Goal: Register for event/course

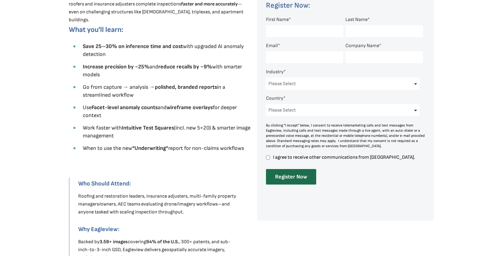
scroll to position [242, 0]
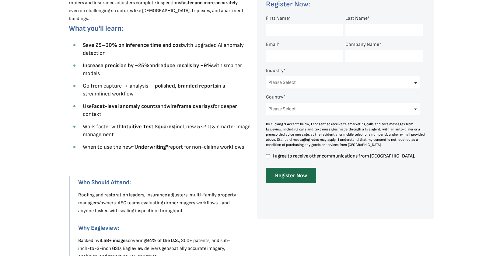
click at [267, 157] on input "I agree to receive other communications from [GEOGRAPHIC_DATA]." at bounding box center [268, 156] width 4 height 5
checkbox input "true"
click at [284, 30] on input "First Name *" at bounding box center [304, 30] width 77 height 12
type input "[PERSON_NAME]"
type input "Gonzale"
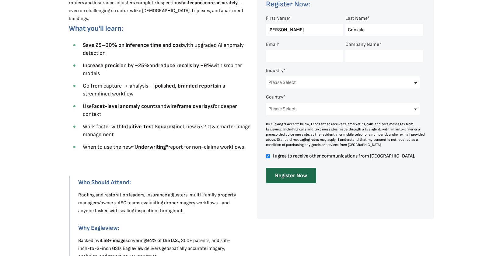
type input "[EMAIL_ADDRESS][DOMAIN_NAME]"
select select "[GEOGRAPHIC_DATA]"
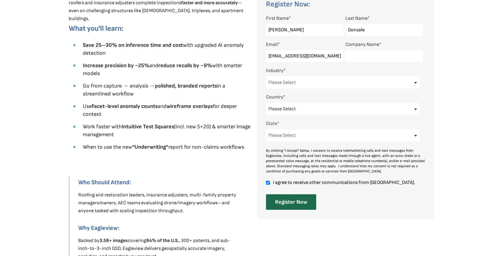
select select "[US_STATE]"
click at [365, 30] on input "Gonzale" at bounding box center [384, 30] width 77 height 12
type input "[PERSON_NAME]"
click at [279, 56] on input "[EMAIL_ADDRESS][DOMAIN_NAME]" at bounding box center [304, 56] width 77 height 12
drag, startPoint x: 289, startPoint y: 57, endPoint x: 336, endPoint y: 58, distance: 46.6
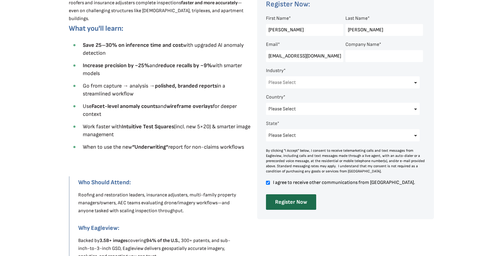
click at [336, 58] on input "[EMAIL_ADDRESS][DOMAIN_NAME]" at bounding box center [304, 56] width 77 height 12
type input "[EMAIL_ADDRESS][DOMAIN_NAME]"
click at [367, 58] on input "Company Name *" at bounding box center [384, 56] width 77 height 12
type input "Metro Public Adjustment, Inc."
click at [414, 84] on select "Please Select Architects & Engineering Construction Electric/Gas Utilities Gove…" at bounding box center [343, 82] width 154 height 12
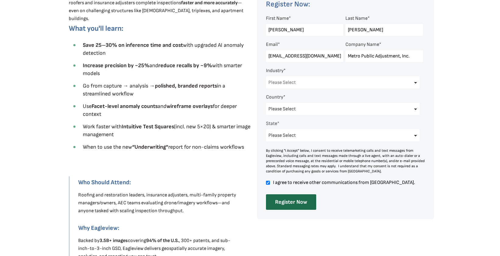
select select "Insurance"
click at [266, 77] on select "Please Select Architects & Engineering Construction Electric/Gas Utilities Gove…" at bounding box center [343, 82] width 154 height 12
click at [296, 203] on input "Register Now" at bounding box center [291, 203] width 50 height 16
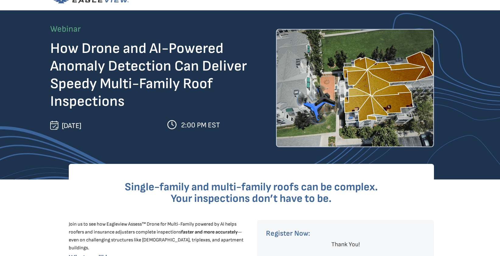
scroll to position [12, 0]
